Goal: Check status

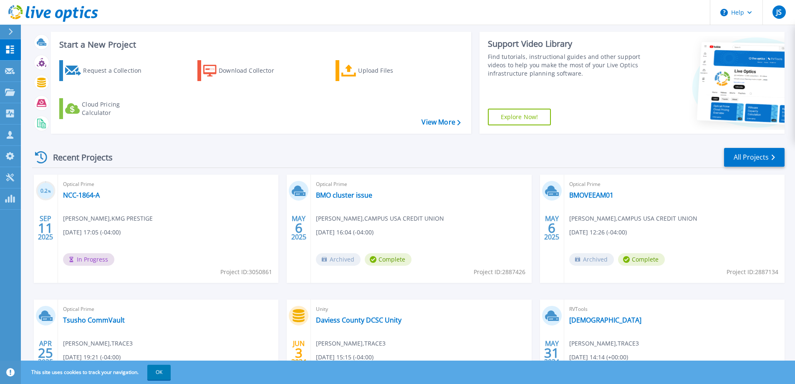
scroll to position [83, 0]
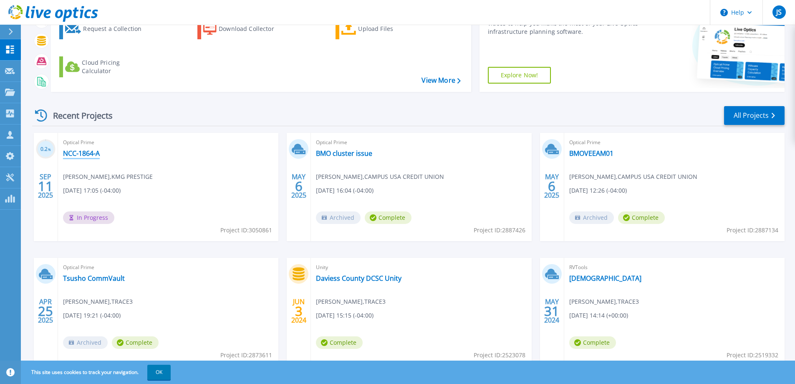
click at [82, 152] on link "NCC-1864-A" at bounding box center [81, 153] width 37 height 8
